Goal: Navigation & Orientation: Understand site structure

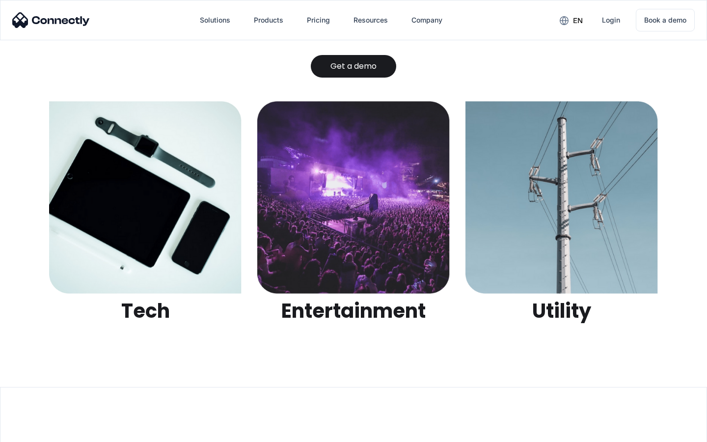
scroll to position [3098, 0]
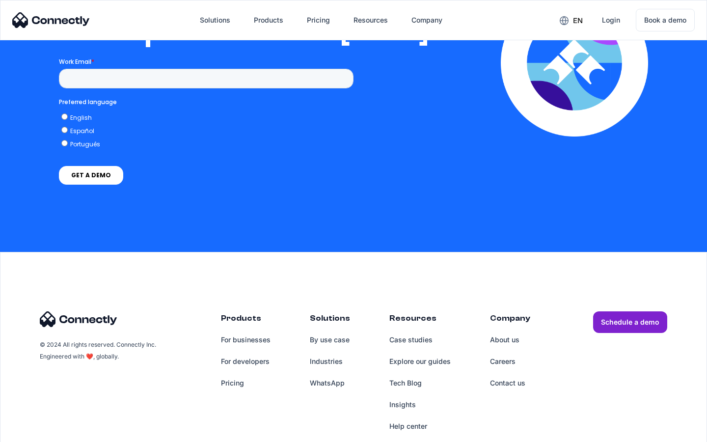
scroll to position [1998, 0]
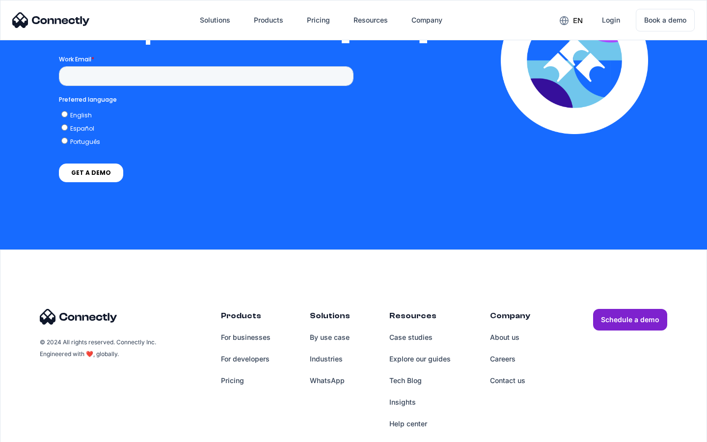
scroll to position [2147, 0]
